Goal: Find contact information: Find contact information

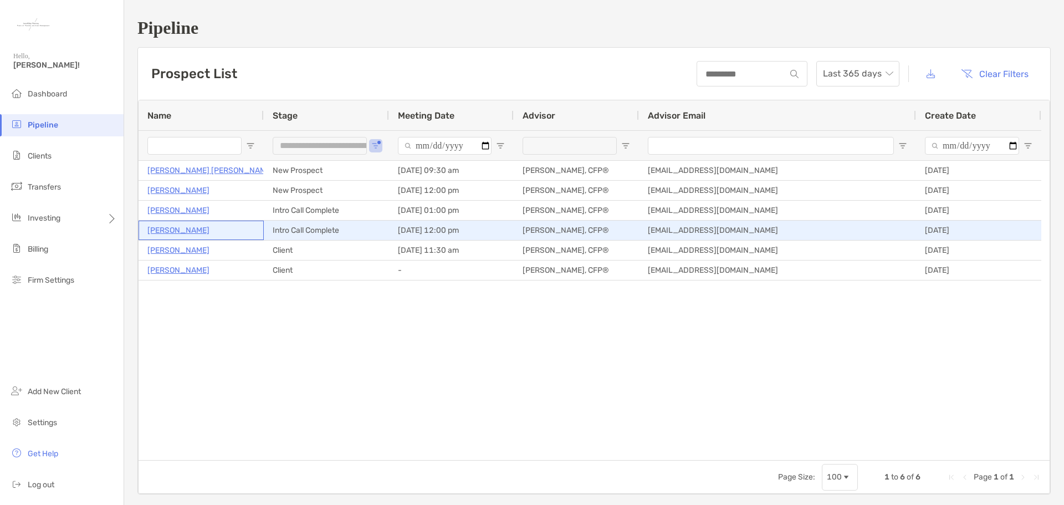
click at [183, 231] on p "[PERSON_NAME]" at bounding box center [178, 230] width 62 height 14
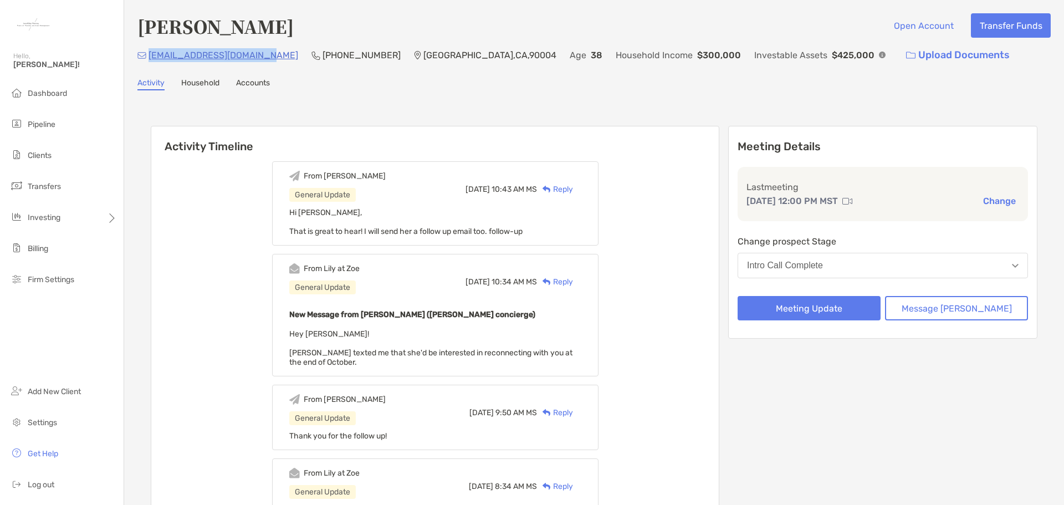
drag, startPoint x: 260, startPoint y: 57, endPoint x: 150, endPoint y: 57, distance: 110.8
click at [150, 57] on div "[EMAIL_ADDRESS][DOMAIN_NAME] [PHONE_NUMBER] [GEOGRAPHIC_DATA] Age [DEMOGRAPHIC_…" at bounding box center [593, 55] width 913 height 24
copy p "[EMAIL_ADDRESS][DOMAIN_NAME]"
